Goal: Information Seeking & Learning: Get advice/opinions

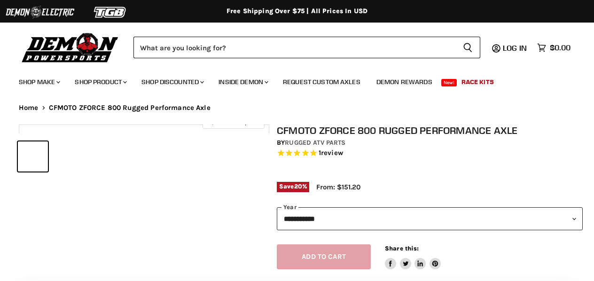
select select "******"
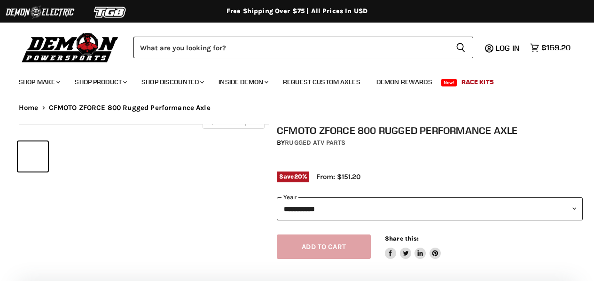
select select "******"
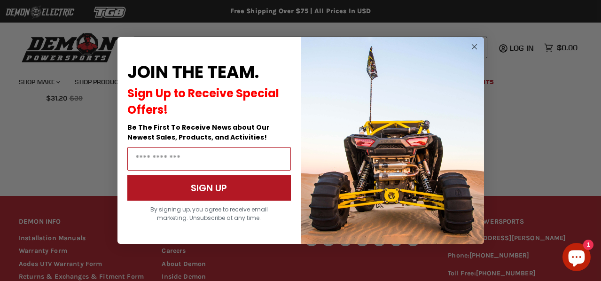
scroll to position [915, 0]
